Goal: Entertainment & Leisure: Consume media (video, audio)

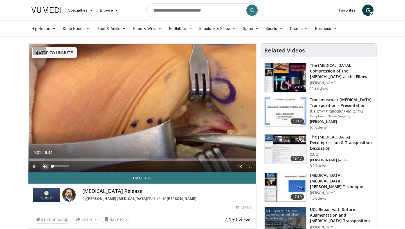
click at [47, 163] on span "Video Player" at bounding box center [45, 165] width 11 height 11
click at [250, 167] on span "Video Player" at bounding box center [250, 165] width 11 height 11
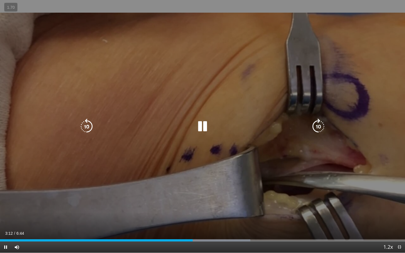
click at [209, 131] on icon "Video Player" at bounding box center [203, 127] width 16 height 16
click at [209, 121] on icon "Video Player" at bounding box center [203, 127] width 16 height 16
click at [206, 124] on icon "Video Player" at bounding box center [203, 127] width 16 height 16
